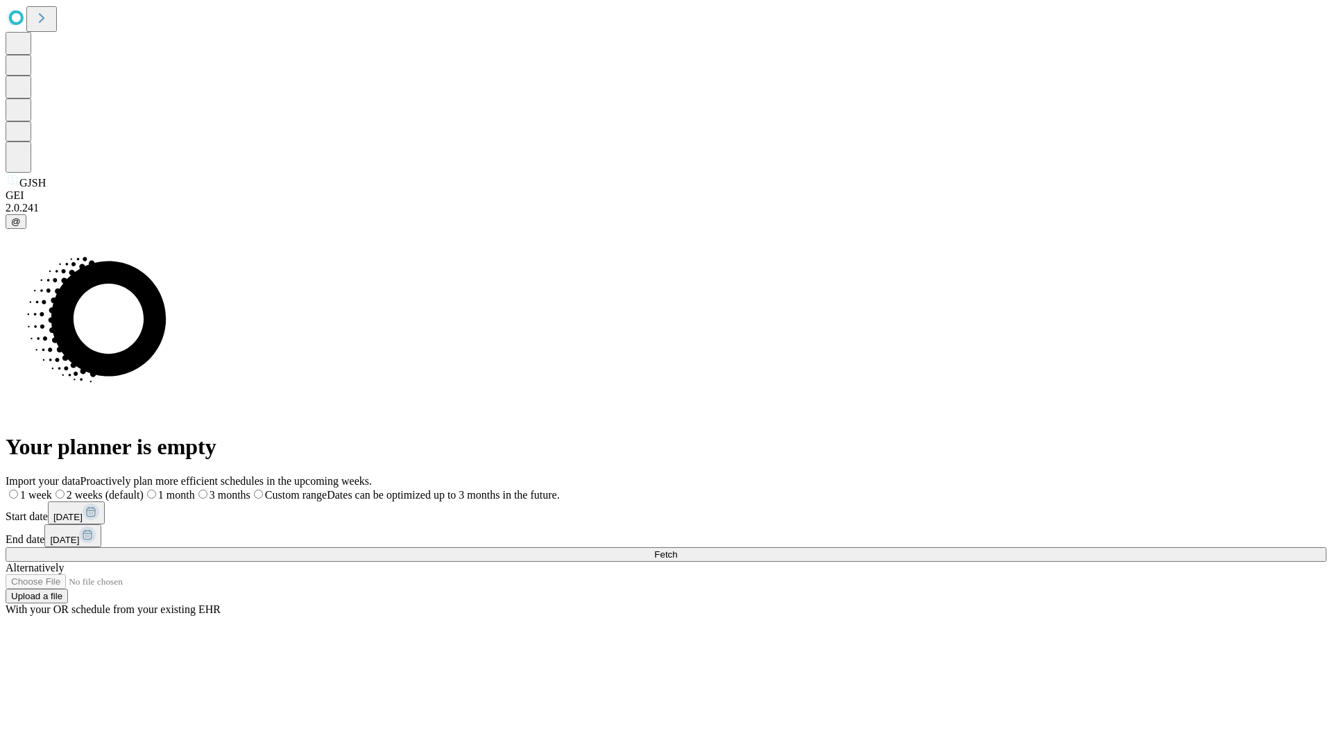
click at [677, 549] on span "Fetch" at bounding box center [665, 554] width 23 height 10
